Goal: Task Accomplishment & Management: Complete application form

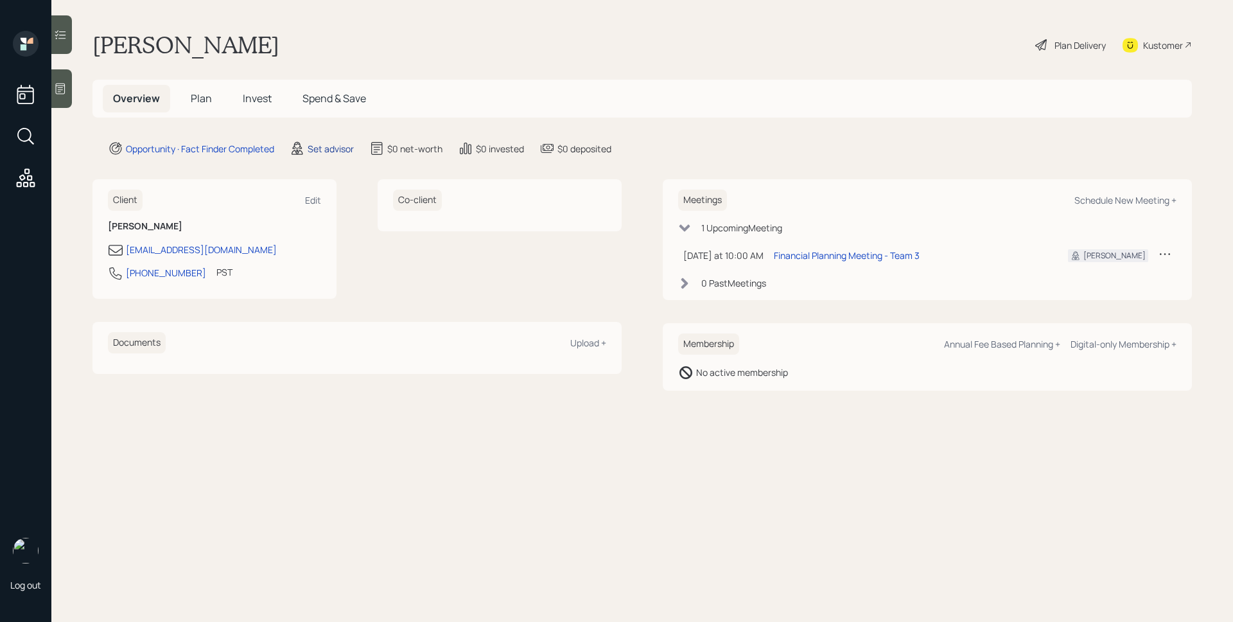
click at [333, 148] on div "Set advisor" at bounding box center [331, 148] width 46 height 13
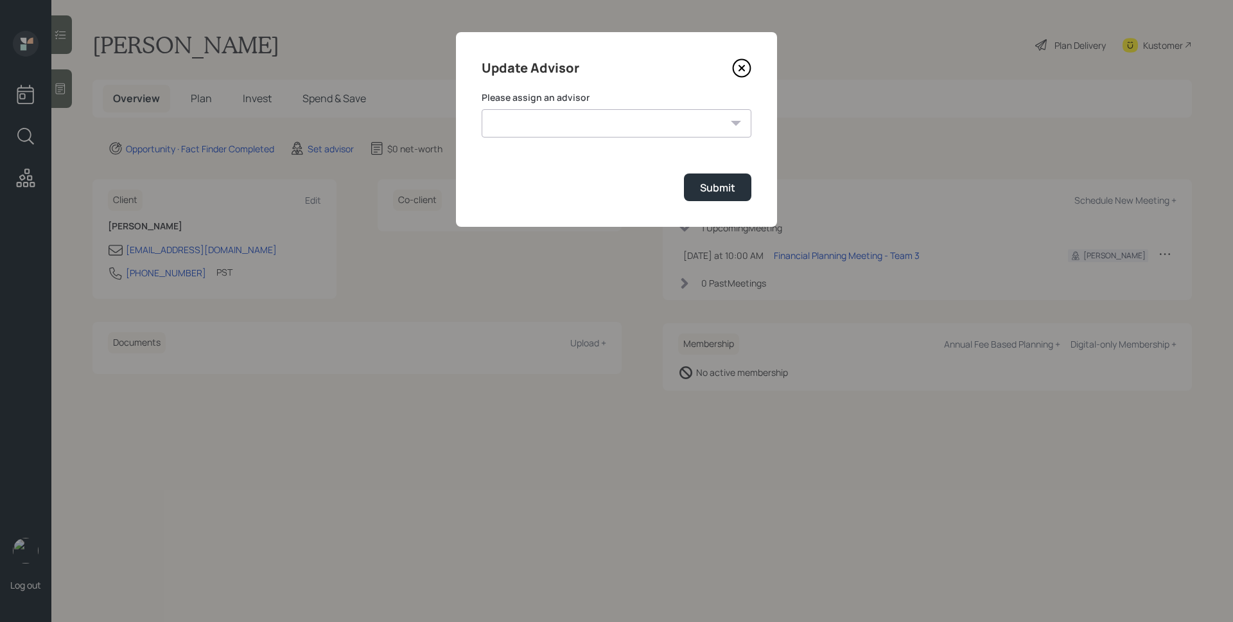
click at [518, 123] on select "[PERSON_NAME] [PERSON_NAME] [PERSON_NAME] End [PERSON_NAME] [PERSON_NAME] [PERS…" at bounding box center [617, 123] width 270 height 28
select select "d946c976-65aa-4529-ac9d-02c4f1114fc0"
click at [482, 109] on select "[PERSON_NAME] [PERSON_NAME] [PERSON_NAME] End [PERSON_NAME] [PERSON_NAME] [PERS…" at bounding box center [617, 123] width 270 height 28
click at [685, 220] on div "Update Advisor Please assign an advisor [PERSON_NAME] [PERSON_NAME] [PERSON_NAM…" at bounding box center [616, 129] width 321 height 195
click at [709, 188] on div "Submit" at bounding box center [717, 188] width 35 height 14
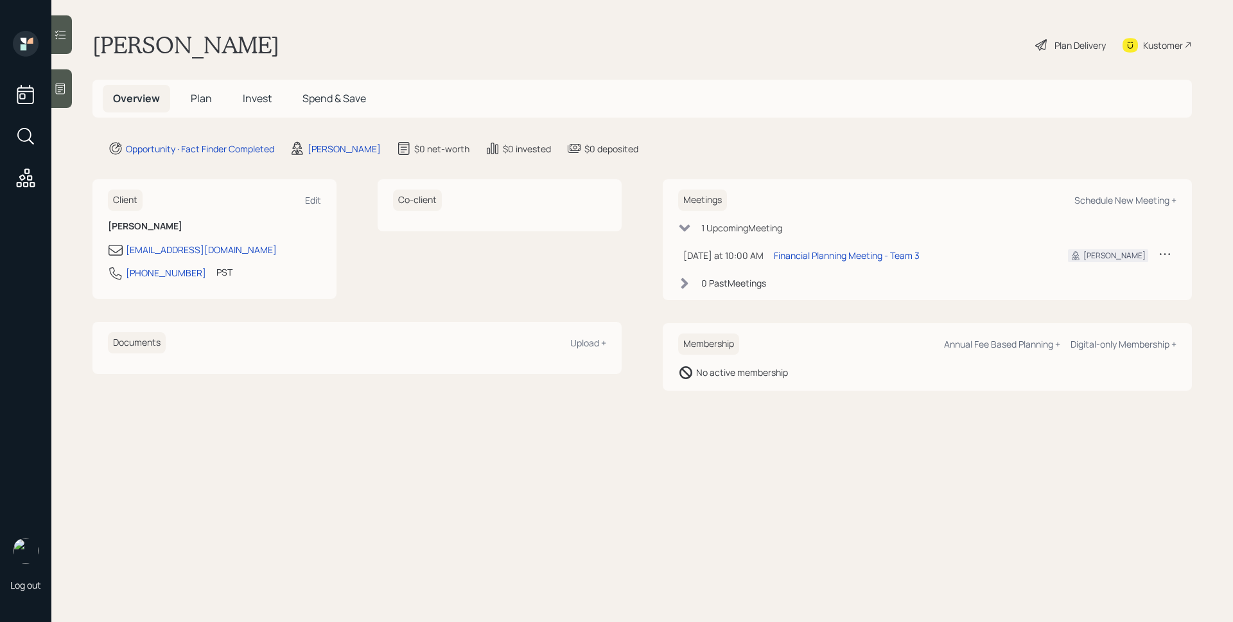
click at [60, 89] on icon at bounding box center [61, 89] width 10 height 11
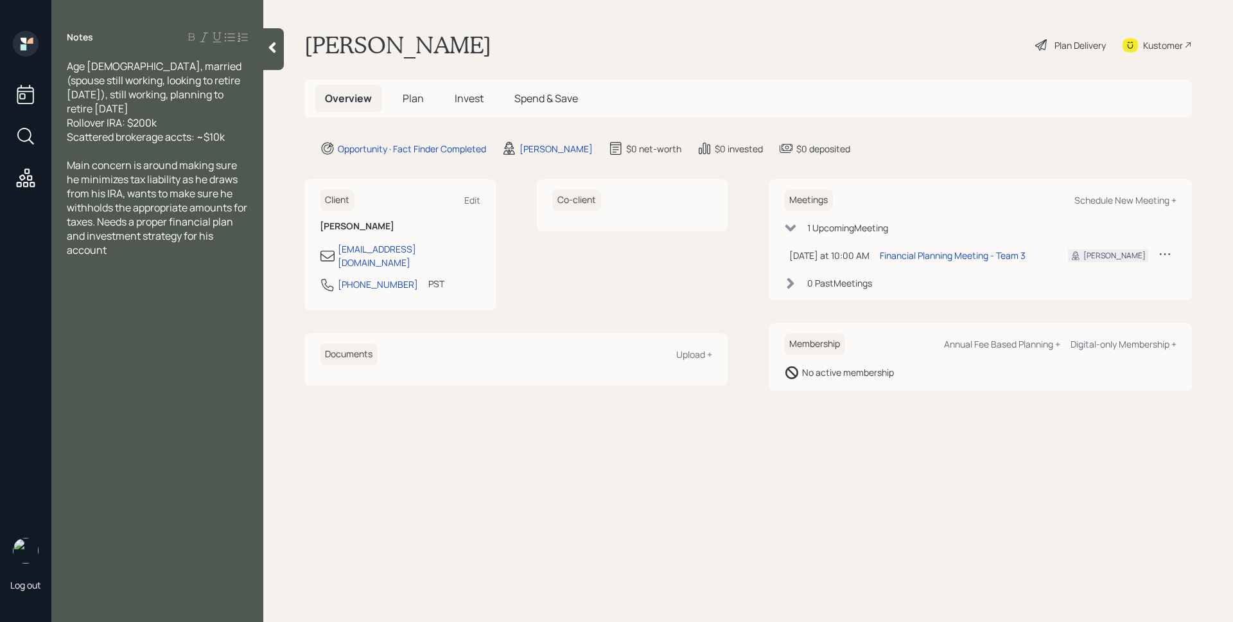
click at [430, 93] on h5 "Plan" at bounding box center [414, 99] width 42 height 28
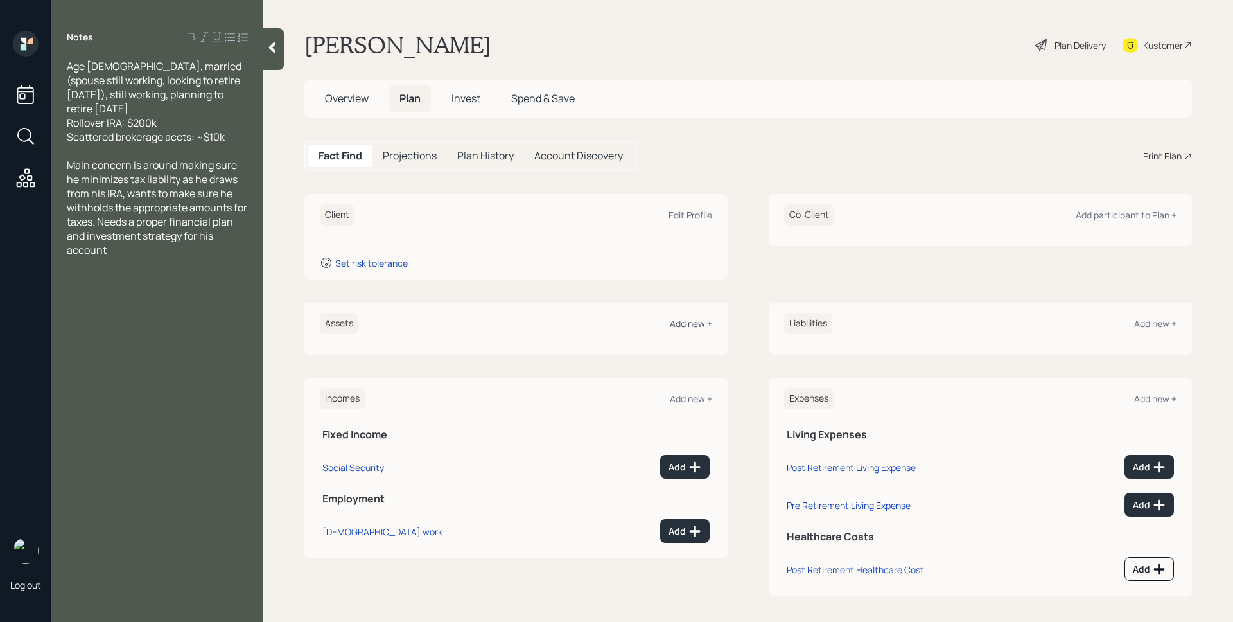
click at [700, 325] on div "Add new +" at bounding box center [691, 323] width 42 height 12
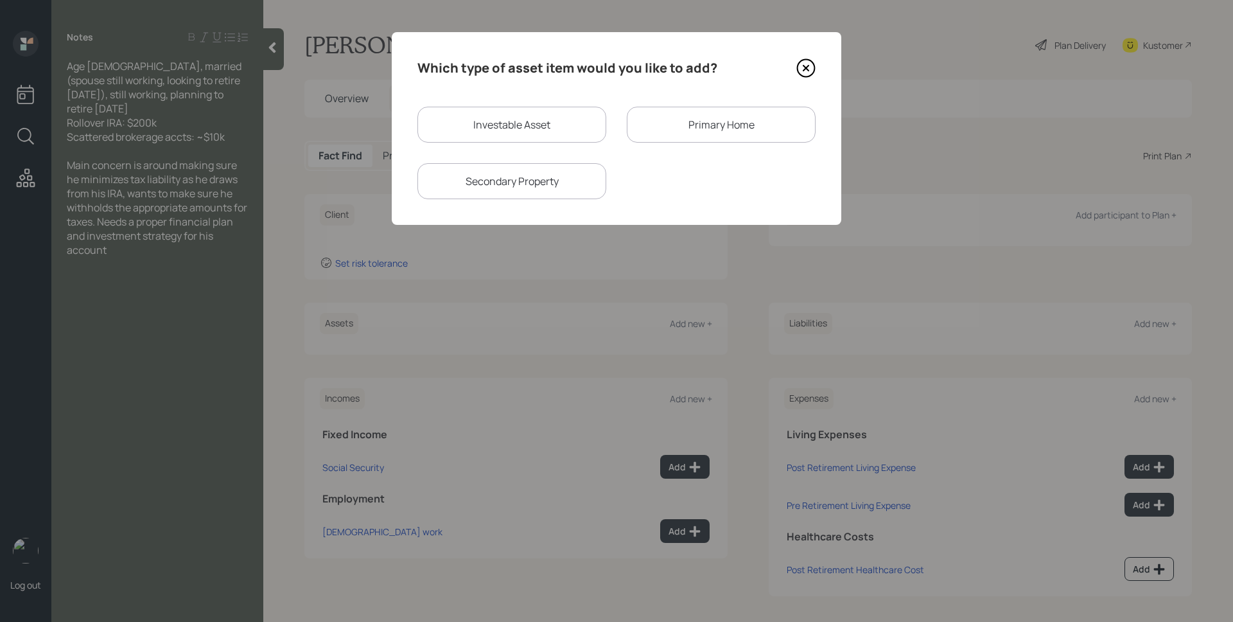
click at [549, 116] on div "Investable Asset" at bounding box center [512, 125] width 189 height 36
select select "taxable"
select select "balanced"
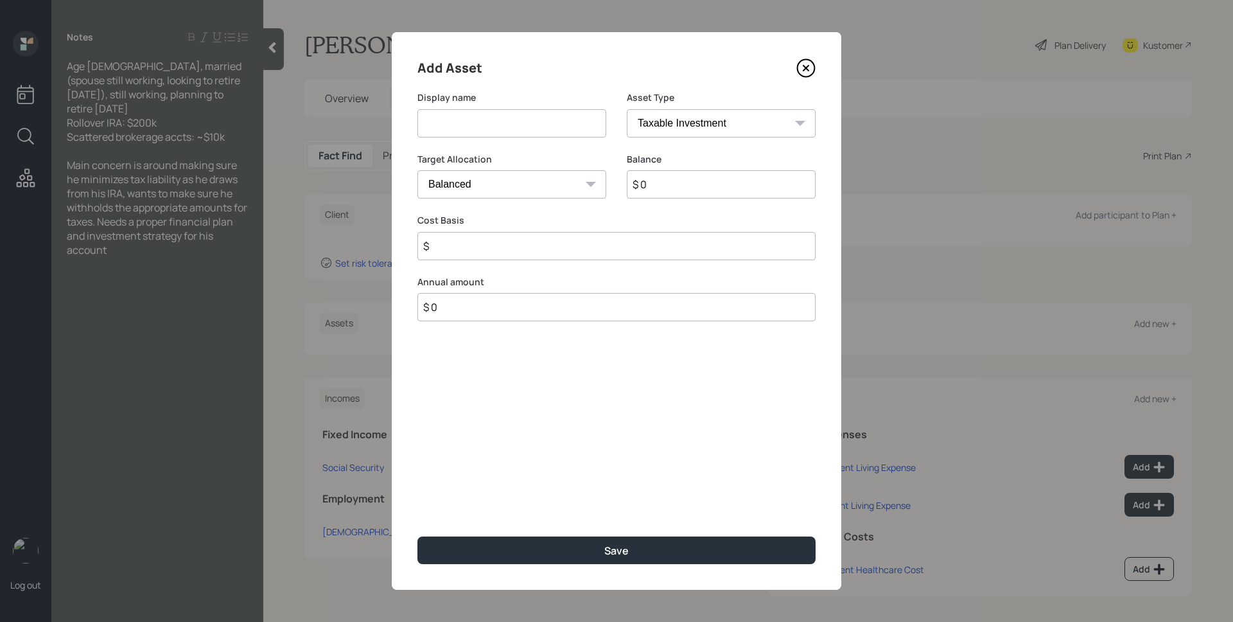
click at [549, 116] on input at bounding box center [512, 123] width 189 height 28
type input "Rollover IRA"
click at [642, 148] on div "Asset Type SEP [PERSON_NAME] IRA 401(k) [PERSON_NAME] 401(k) 403(b) [PERSON_NAM…" at bounding box center [721, 122] width 189 height 62
click at [664, 112] on select "SEP [PERSON_NAME] IRA 401(k) [PERSON_NAME] 401(k) 403(b) [PERSON_NAME] 403(b) 4…" at bounding box center [721, 123] width 189 height 28
select select "ira"
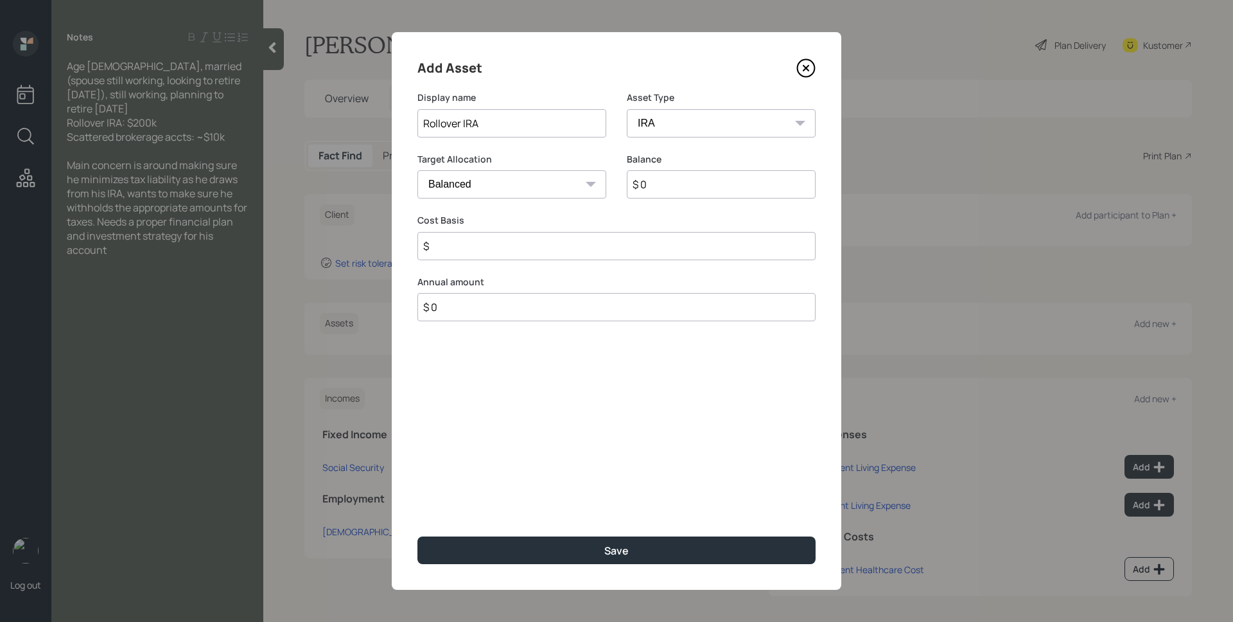
click at [627, 109] on select "SEP [PERSON_NAME] IRA 401(k) [PERSON_NAME] 401(k) 403(b) [PERSON_NAME] 403(b) 4…" at bounding box center [721, 123] width 189 height 28
type input "$"
click at [703, 191] on input "$ 0" at bounding box center [721, 184] width 189 height 28
type input "$ 200,000"
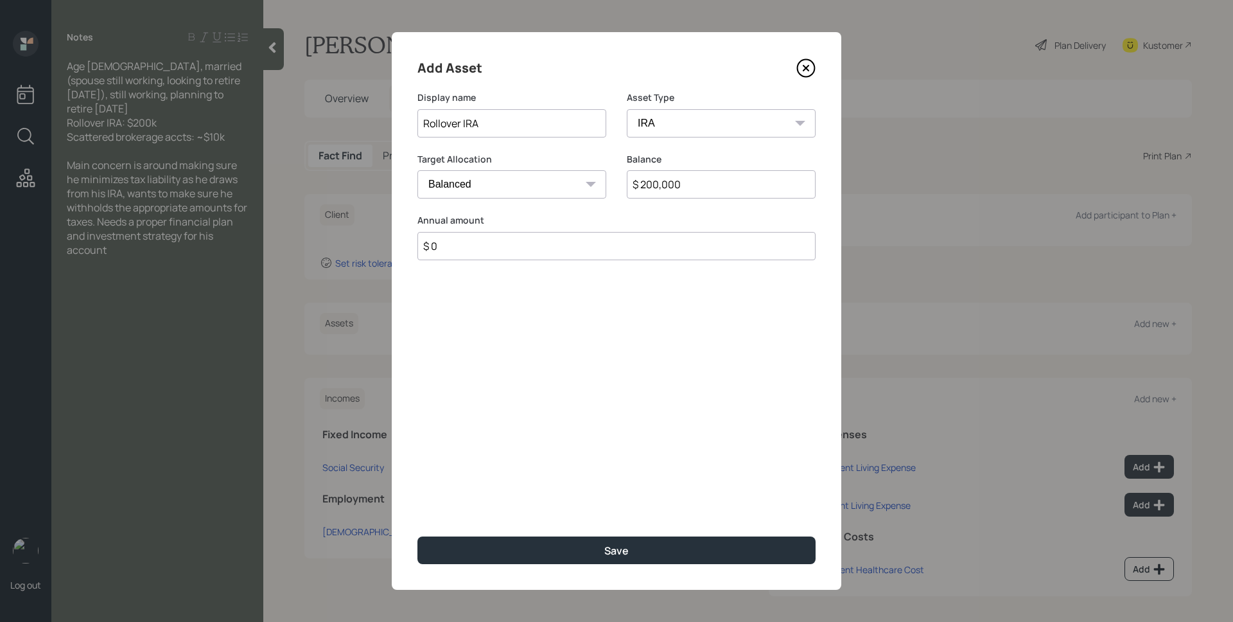
type input "$ 0"
click at [418, 536] on button "Save" at bounding box center [617, 550] width 398 height 28
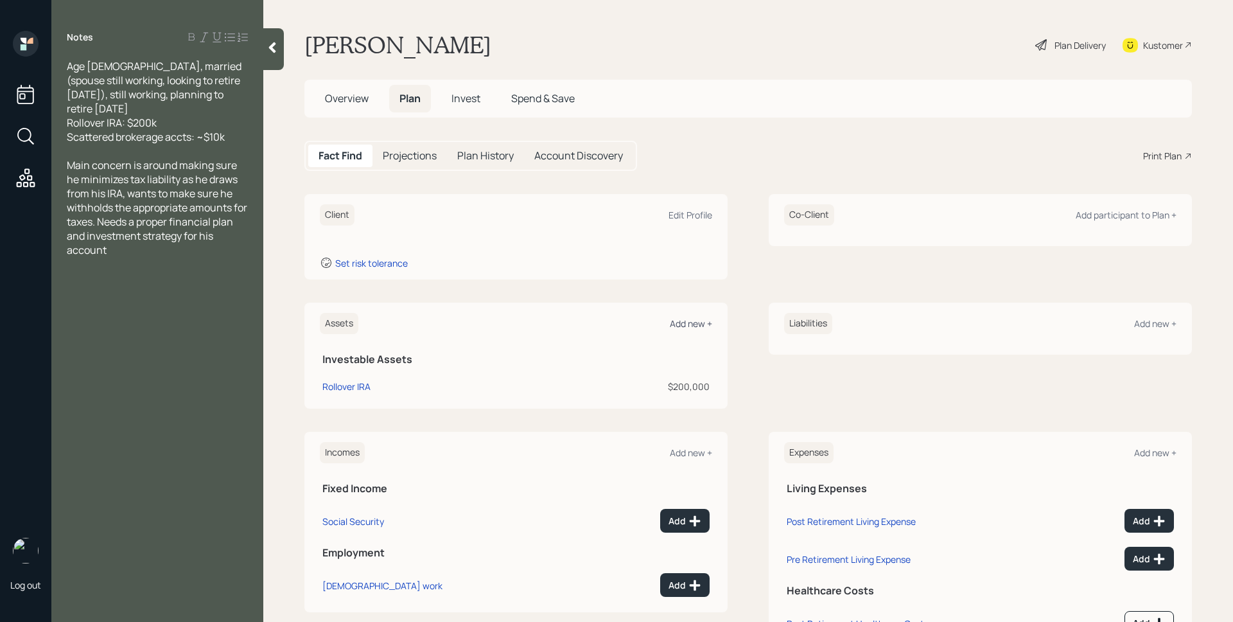
click at [694, 319] on div "Add new +" at bounding box center [691, 323] width 42 height 12
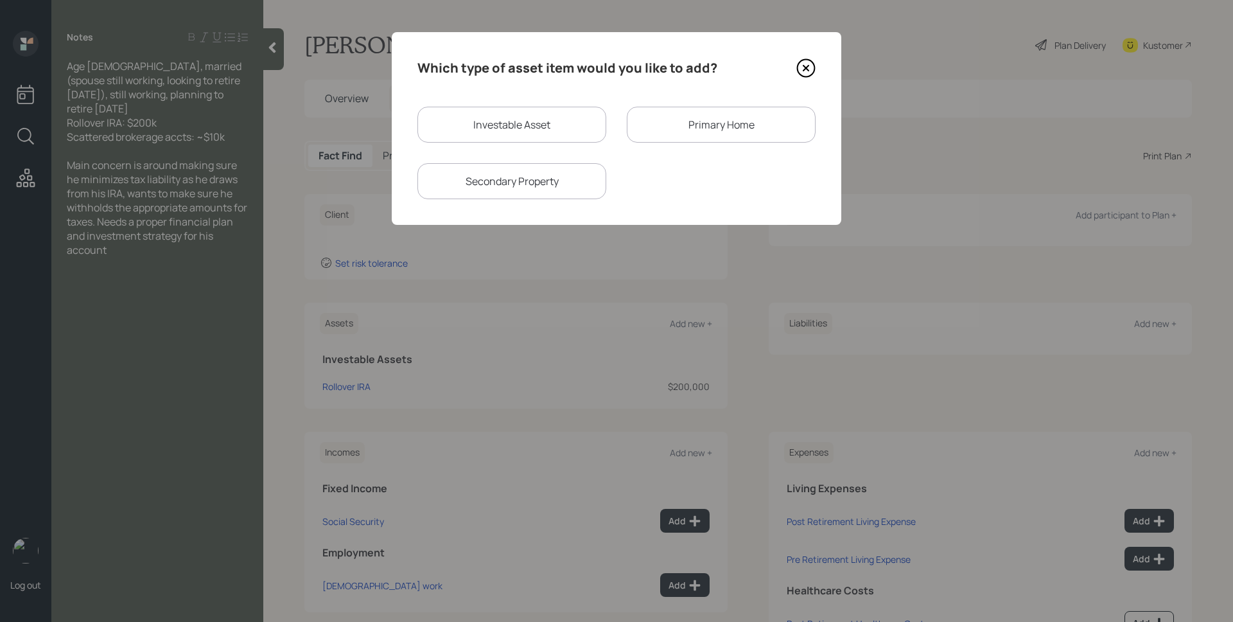
click at [543, 72] on h4 "Which type of asset item would you like to add?" at bounding box center [568, 68] width 300 height 21
click at [552, 125] on div "Investable Asset" at bounding box center [512, 125] width 189 height 36
select select "taxable"
select select "balanced"
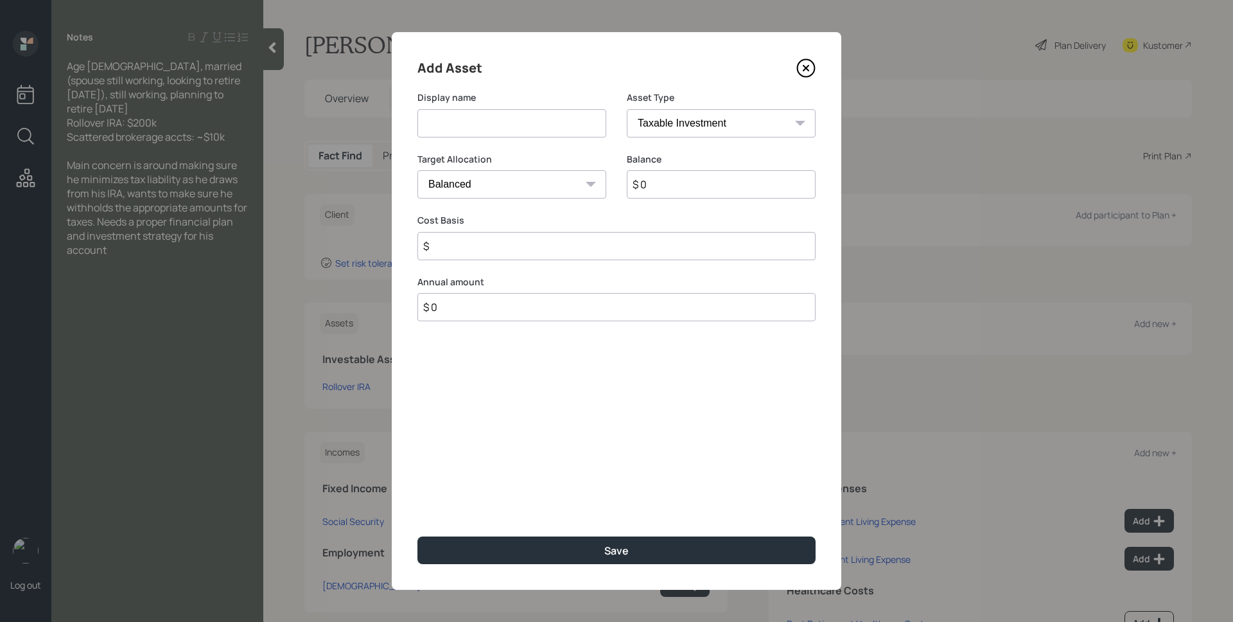
click at [549, 125] on input at bounding box center [512, 123] width 189 height 28
type input "Brokerage Accounts"
click at [687, 196] on input "$ 0" at bounding box center [721, 184] width 189 height 28
type input "$ 10,000"
type input "$ 0"
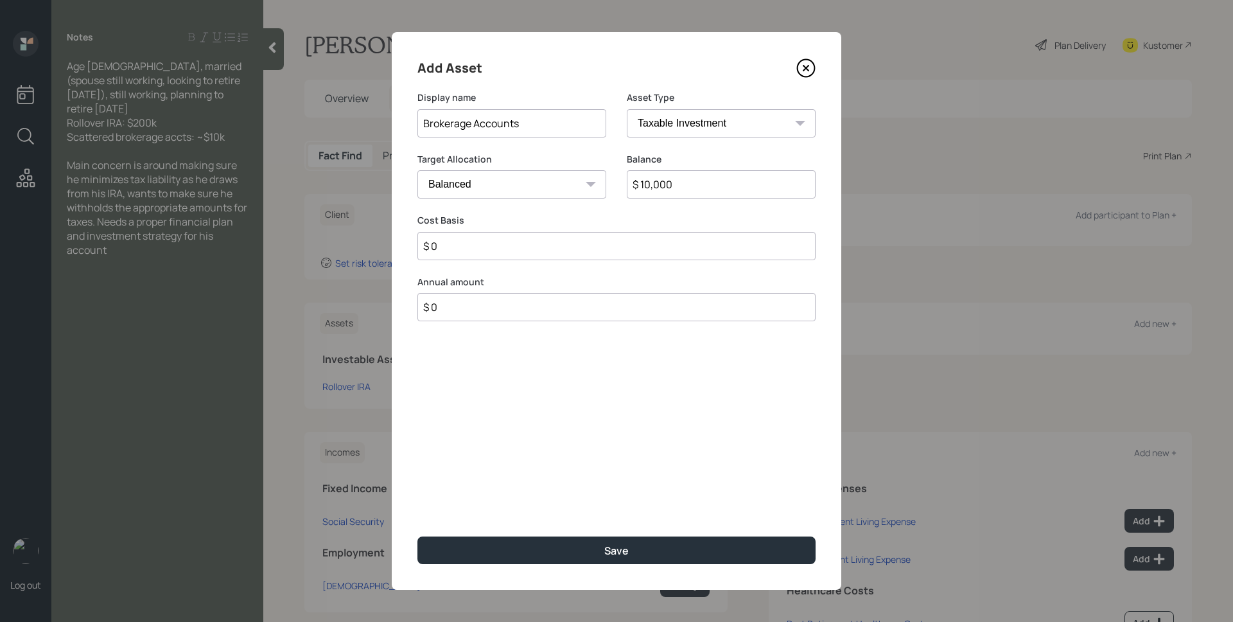
click at [418, 536] on button "Save" at bounding box center [617, 550] width 398 height 28
